Goal: Check status: Check status

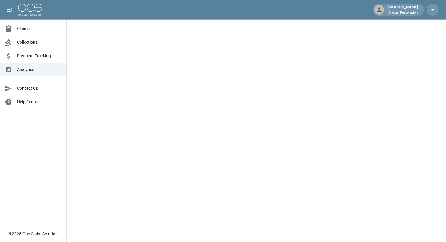
click at [25, 31] on span "Claims" at bounding box center [39, 28] width 45 height 6
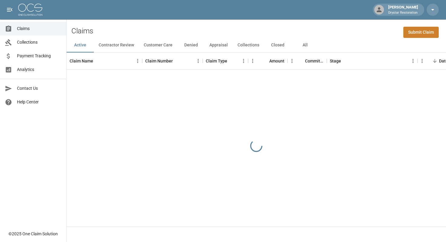
click at [308, 43] on button "All" at bounding box center [305, 45] width 27 height 15
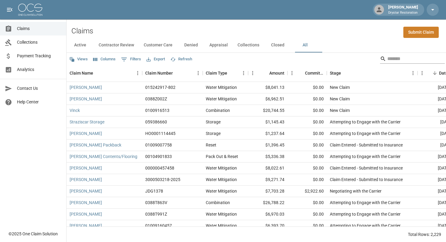
click at [398, 57] on input "Search" at bounding box center [412, 59] width 48 height 10
paste input "**********"
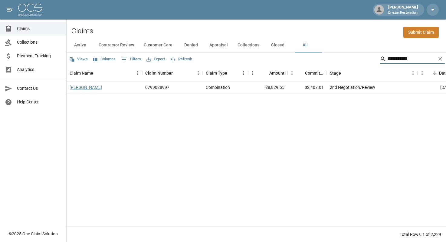
type input "**********"
click at [75, 87] on link "[PERSON_NAME]" at bounding box center [86, 87] width 32 height 6
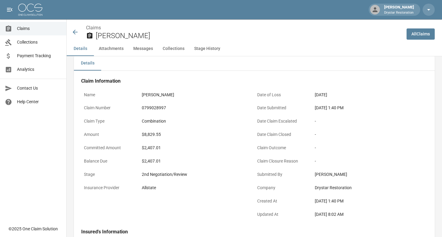
scroll to position [17, 0]
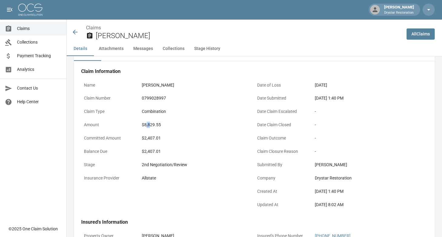
drag, startPoint x: 147, startPoint y: 125, endPoint x: 187, endPoint y: 124, distance: 40.6
click at [164, 124] on div "$8,829.55" at bounding box center [197, 125] width 110 height 6
drag, startPoint x: 149, startPoint y: 138, endPoint x: 190, endPoint y: 138, distance: 40.6
click at [178, 138] on div "$2,407.01" at bounding box center [197, 138] width 110 height 6
drag, startPoint x: 140, startPoint y: 166, endPoint x: 160, endPoint y: 167, distance: 19.7
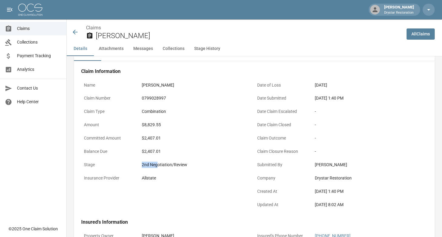
click at [160, 167] on div "2nd Negotiation/Review" at bounding box center [196, 165] width 115 height 12
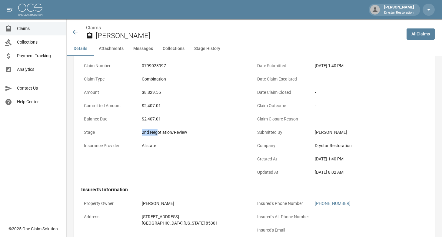
scroll to position [19, 0]
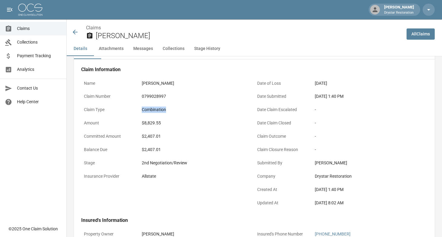
drag, startPoint x: 142, startPoint y: 110, endPoint x: 180, endPoint y: 110, distance: 37.8
click at [180, 110] on div "Combination" at bounding box center [196, 110] width 115 height 12
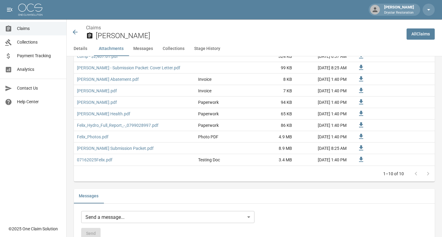
scroll to position [401, 0]
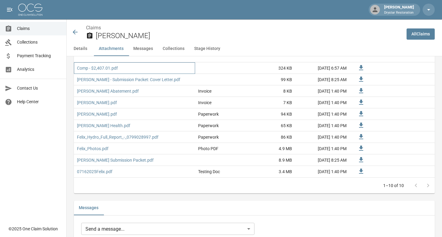
click at [88, 74] on div "Comp - $2,407.01.pdf" at bounding box center [134, 68] width 121 height 12
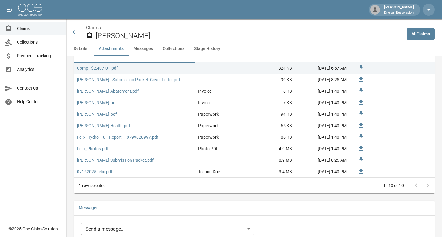
click at [89, 71] on link "Comp - $2,407.01.pdf" at bounding box center [97, 68] width 41 height 6
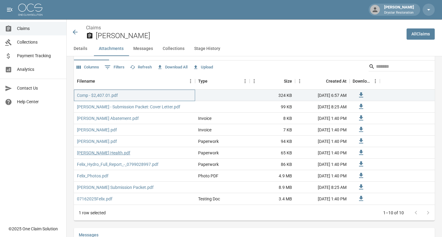
scroll to position [377, 0]
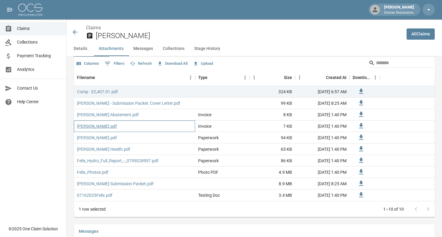
click at [92, 129] on link "[PERSON_NAME].pdf" at bounding box center [97, 126] width 40 height 6
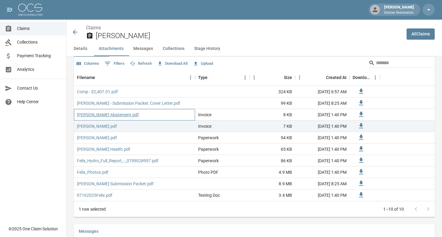
click at [98, 118] on link "[PERSON_NAME] Abatement.pdf" at bounding box center [108, 115] width 62 height 6
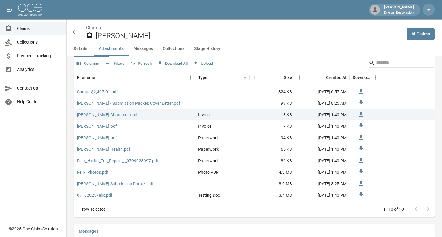
click at [254, 2] on div "[PERSON_NAME] Drystar Restoration" at bounding box center [221, 9] width 442 height 19
